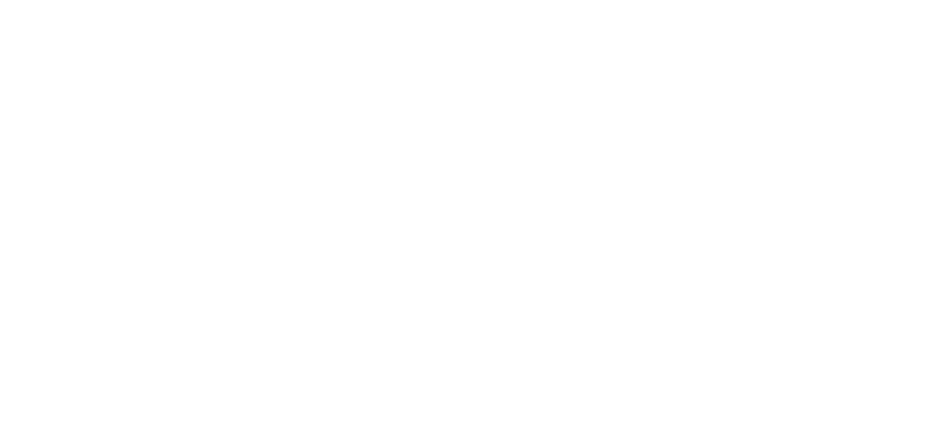
click at [562, 179] on div at bounding box center [466, 221] width 933 height 443
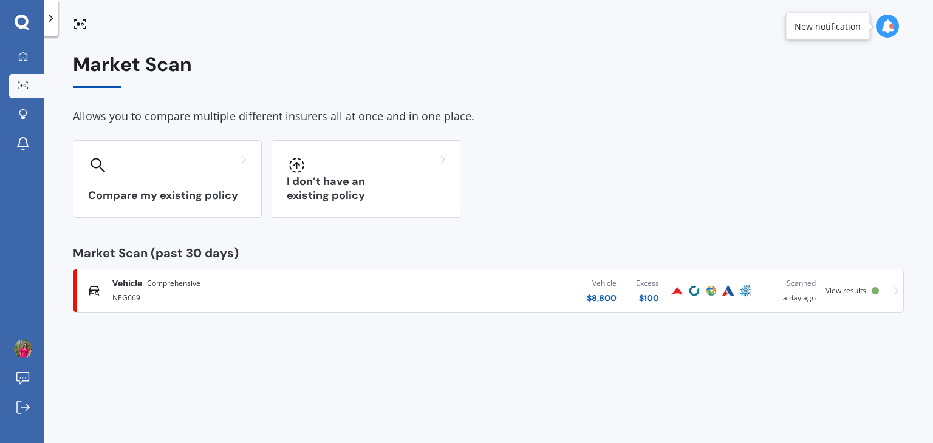
click at [343, 293] on div "NEG669" at bounding box center [245, 297] width 266 height 15
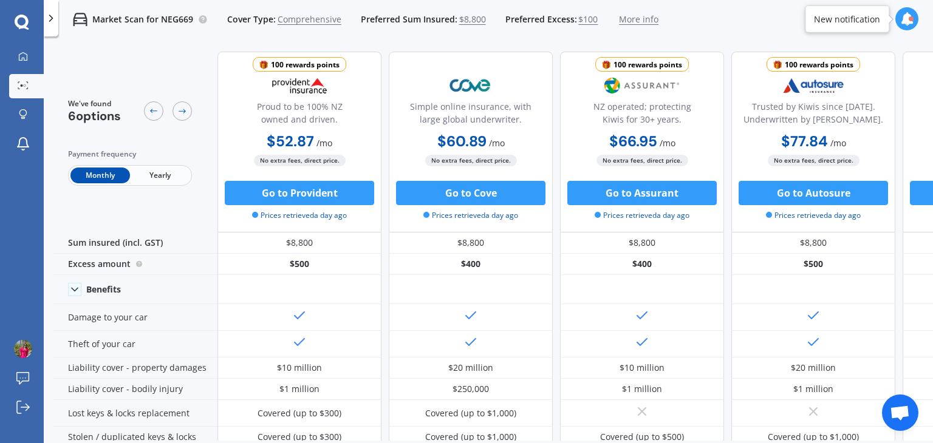
click at [472, 21] on span "$8,800" at bounding box center [472, 19] width 27 height 12
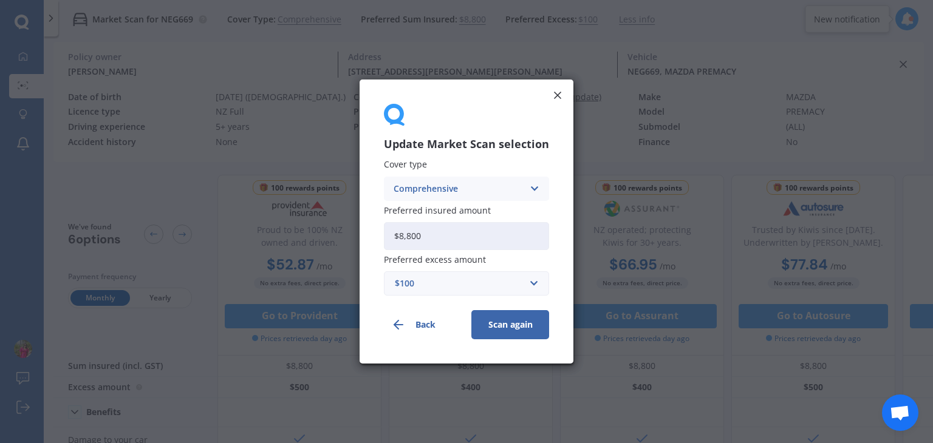
click at [462, 236] on input "$8,800" at bounding box center [466, 236] width 165 height 28
type input "$8"
type input "$6,000"
click at [539, 285] on div "$100 $100 $400 $500 $750 $1,000 $1,500 $2,000" at bounding box center [466, 283] width 165 height 24
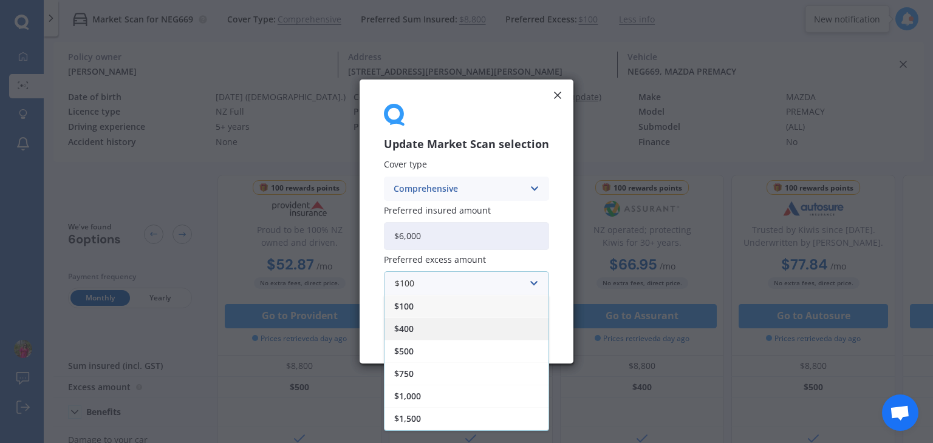
click at [439, 330] on div "$400" at bounding box center [466, 329] width 164 height 22
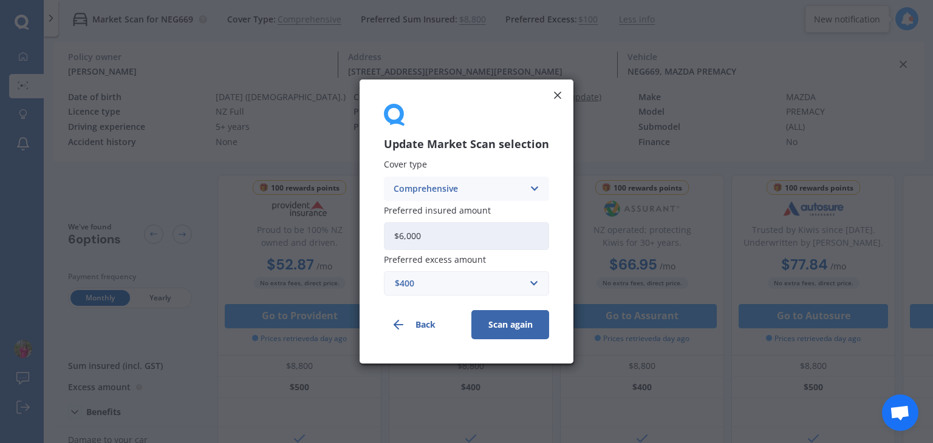
click at [526, 323] on button "Scan again" at bounding box center [510, 324] width 78 height 29
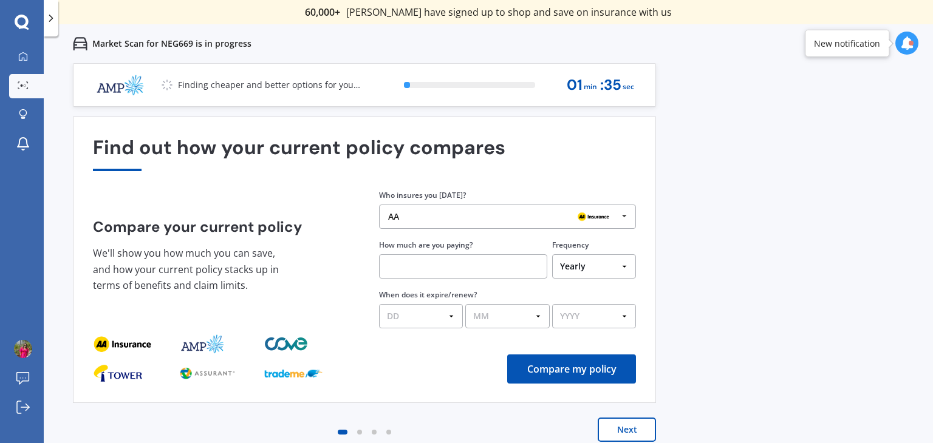
click at [412, 265] on input "text" at bounding box center [463, 266] width 168 height 24
click at [614, 263] on select "Yearly Six-Monthly Quarterly Monthly Fortnightly Weekly One-Off" at bounding box center [594, 266] width 84 height 24
select select "Fortnightly"
click at [552, 254] on select "Yearly Six-Monthly Quarterly Monthly Fortnightly Weekly One-Off" at bounding box center [594, 266] width 84 height 24
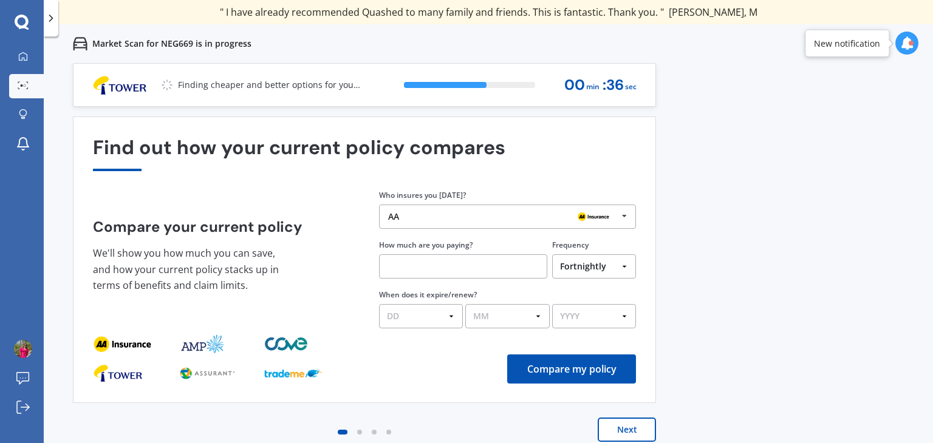
click at [474, 275] on input "text" at bounding box center [463, 266] width 168 height 24
type input "$26.14"
click at [447, 319] on select "DD 01 02 03 04 05 06 07 08 09 10 11 12 13 14 15 16 17 18 19 20 21 22 23 24 25 2…" at bounding box center [421, 316] width 84 height 24
select select "17"
click at [379, 304] on select "DD 01 02 03 04 05 06 07 08 09 10 11 12 13 14 15 16 17 18 19 20 21 22 23 24 25 2…" at bounding box center [421, 316] width 84 height 24
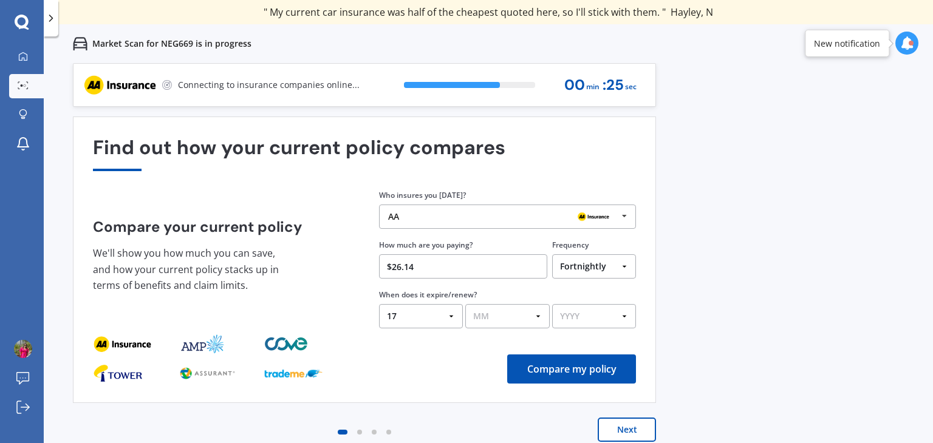
click at [540, 318] on select "MM 01 02 03 04 05 06 07 08 09 10 11 12" at bounding box center [507, 316] width 84 height 24
select select "05"
click at [465, 304] on select "MM 01 02 03 04 05 06 07 08 09 10 11 12" at bounding box center [507, 316] width 84 height 24
click at [609, 310] on select "YYYY 2026 2025 2024" at bounding box center [594, 316] width 84 height 24
select select "2026"
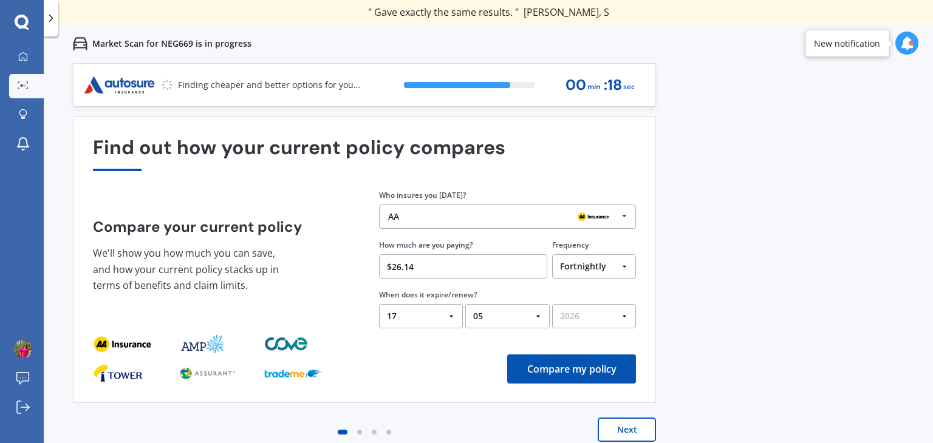
click at [552, 304] on select "YYYY 2026 2025 2024" at bounding box center [594, 316] width 84 height 24
click at [560, 370] on button "Compare my policy" at bounding box center [571, 369] width 129 height 29
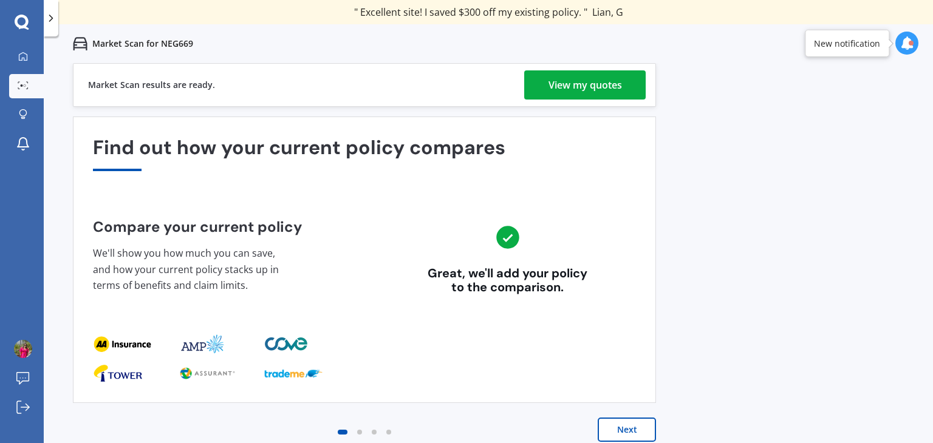
click at [576, 86] on div "View my quotes" at bounding box center [584, 84] width 73 height 29
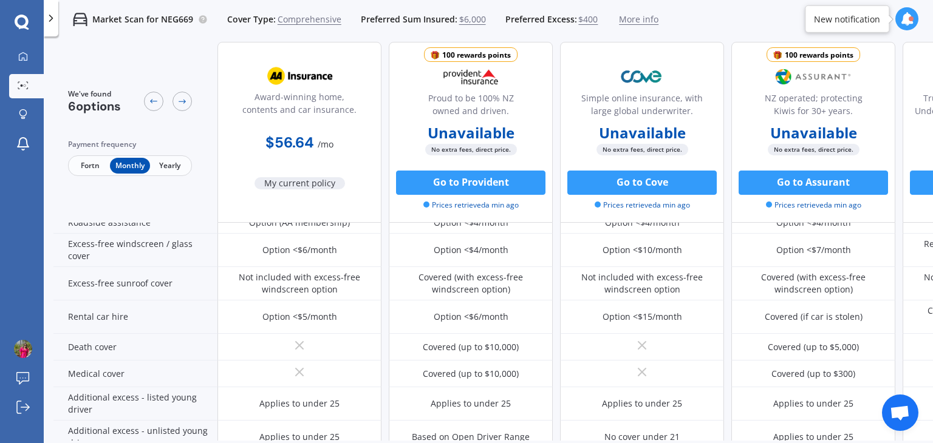
scroll to position [598, 0]
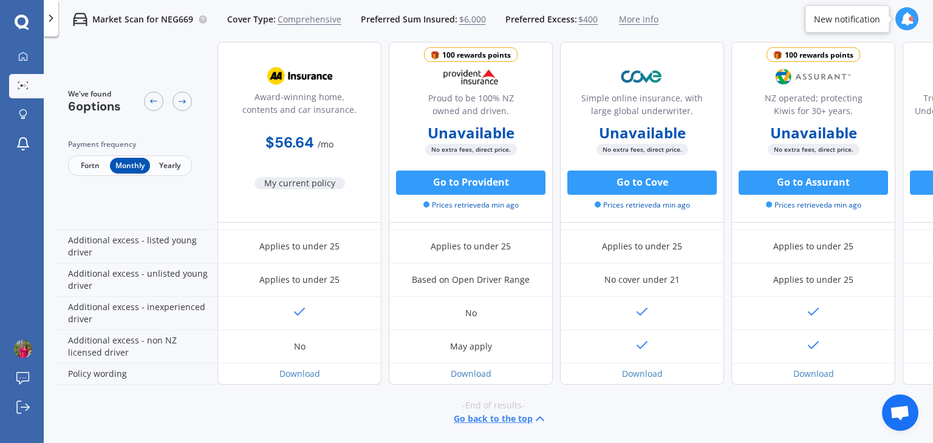
click at [896, 13] on div at bounding box center [906, 18] width 23 height 23
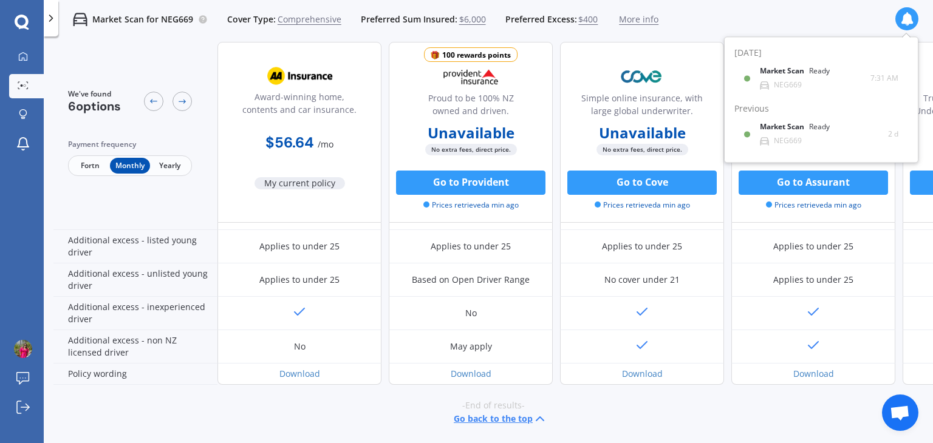
click at [775, 13] on div "Market Scan for NEG669 Cover Type: Comprehensive Preferred Sum Insured: $6,000 …" at bounding box center [488, 19] width 889 height 39
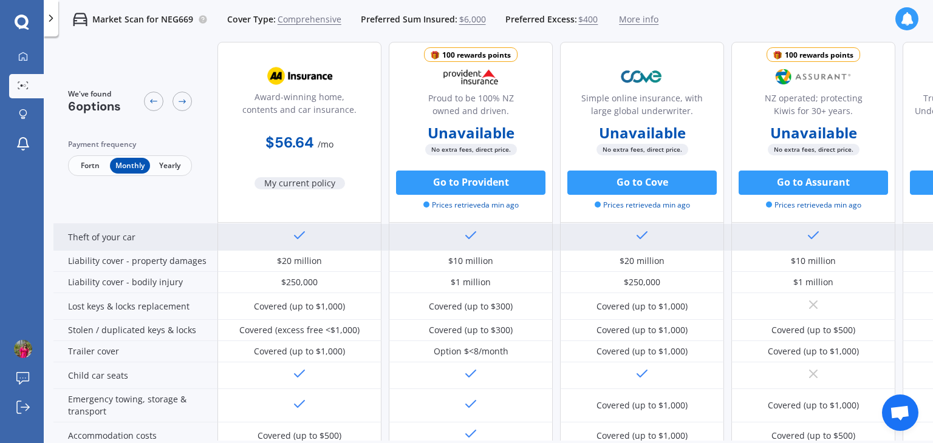
scroll to position [0, 0]
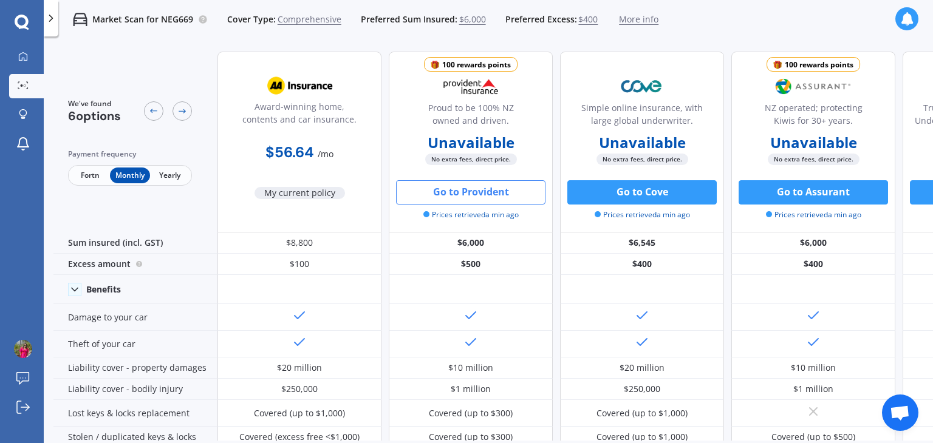
click at [495, 196] on button "Go to Provident" at bounding box center [470, 192] width 149 height 24
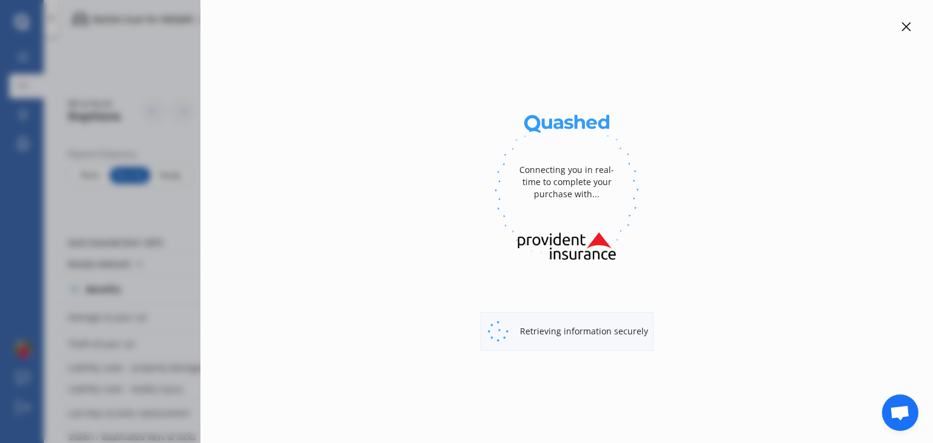
select select "Yearly"
select select "full"
select select "95 Coverdale Street, Onekawa, Napier 4110"
select select "MAZDA"
select select "PREMACY"
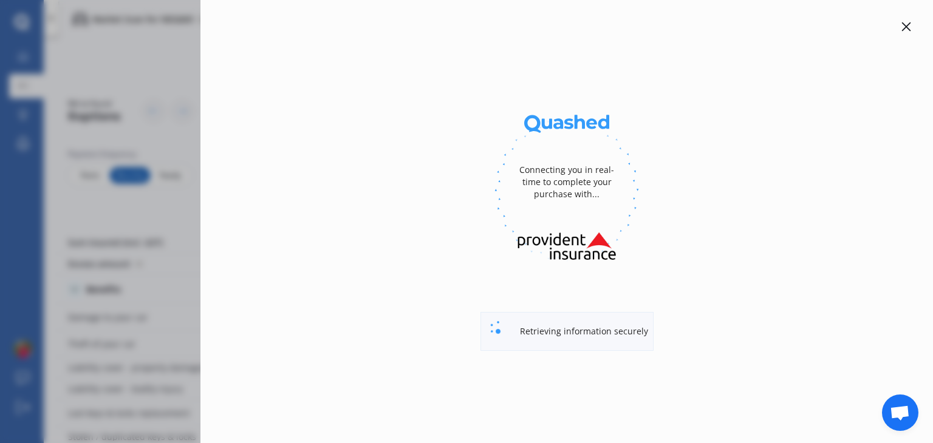
select select "NO"
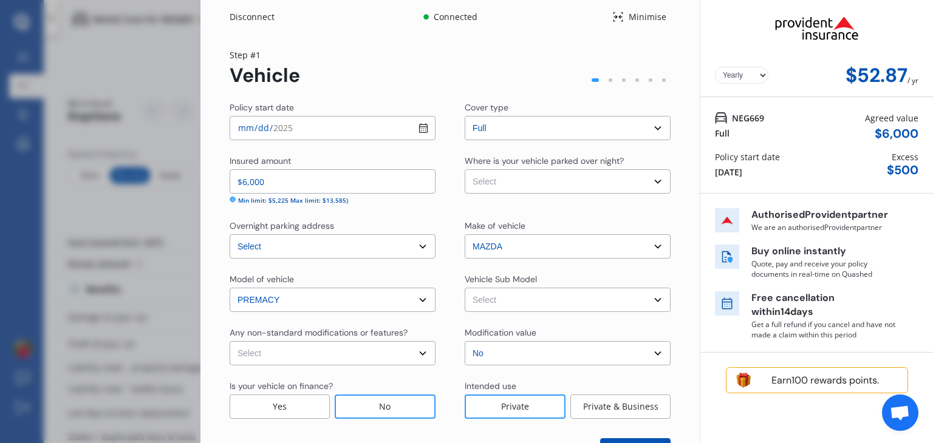
select select "Monthly"
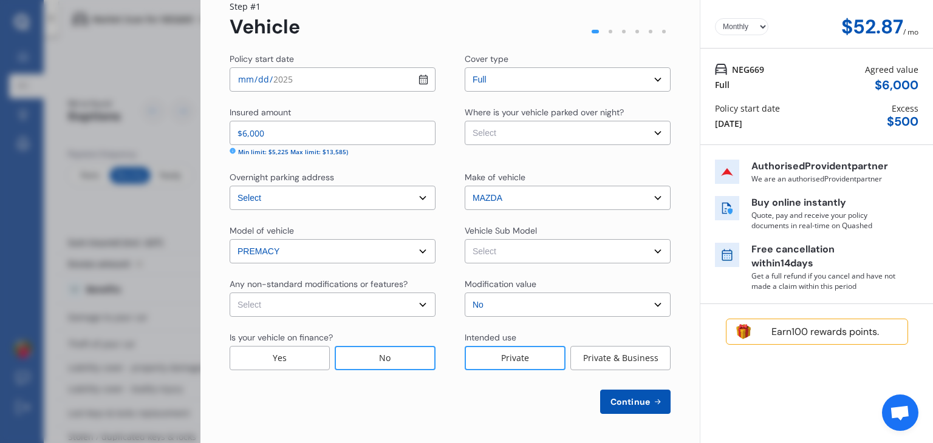
click at [650, 138] on select "Select Garage (fully enclosed) Off Street Parking Other" at bounding box center [567, 133] width 206 height 24
select select "OTHER"
click at [464, 121] on select "Select Garage (fully enclosed) Off Street Parking Other" at bounding box center [567, 133] width 206 height 24
click at [549, 172] on div "Make of vehicle" at bounding box center [567, 178] width 206 height 15
click at [409, 311] on select "Select None Nitrous Oxide System(NOS) Roll Cage Full Racing Harness" at bounding box center [333, 305] width 206 height 24
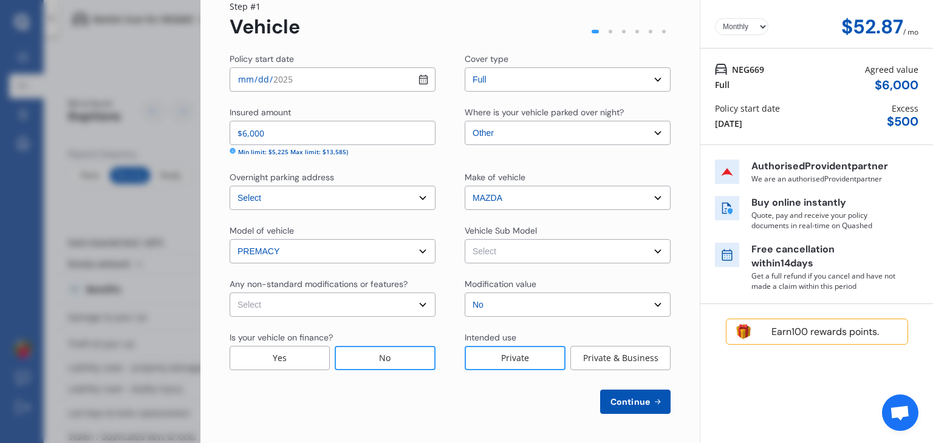
select select "none"
click at [230, 293] on select "Select None Nitrous Oxide System(NOS) Roll Cage Full Racing Harness" at bounding box center [333, 305] width 206 height 24
click at [447, 278] on div "Any non-standard modifications or features? Select None Nitrous Oxide System(NO…" at bounding box center [450, 297] width 441 height 39
click at [381, 354] on div "No" at bounding box center [385, 358] width 101 height 24
click at [617, 407] on button "Continue" at bounding box center [635, 402] width 70 height 24
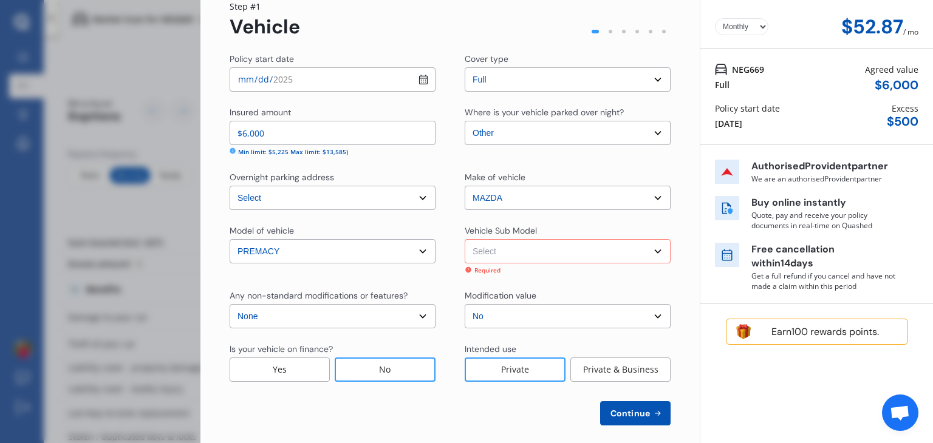
click at [638, 247] on select "Select Premacy Wagon 7st 5dr Auto 5sp 2.0i [IMP] Premacy Wagon 7st 5dr Auto 6sp…" at bounding box center [567, 251] width 206 height 24
select select "NZVMAZD2015AEDN"
click at [464, 239] on select "Select Premacy Wagon 7st 5dr Auto 5sp 2.0i [IMP] Premacy Wagon 7st 5dr Auto 6sp…" at bounding box center [567, 251] width 206 height 24
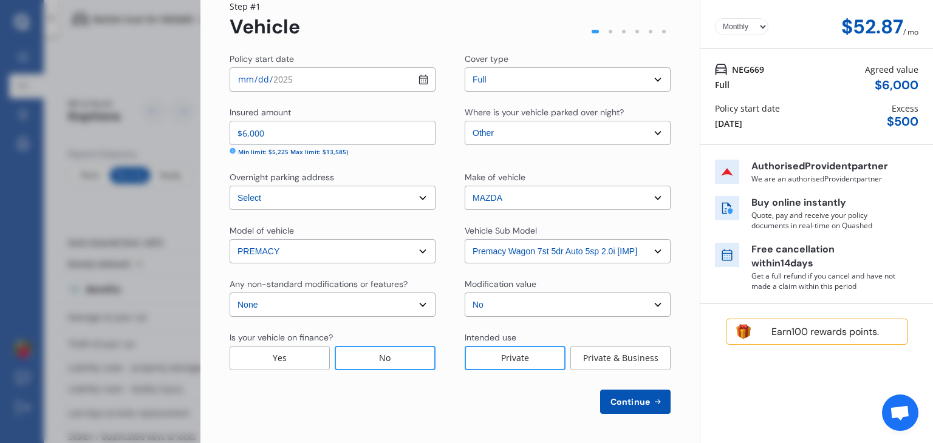
click at [643, 405] on span "Continue" at bounding box center [630, 402] width 44 height 10
select select "13"
select select "08"
select select "1985"
select select "NZ_FULL"
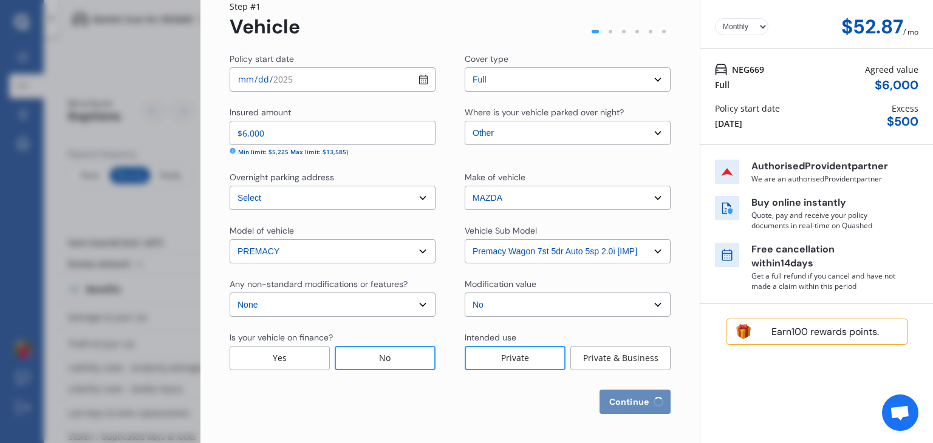
select select "0"
select select "25"
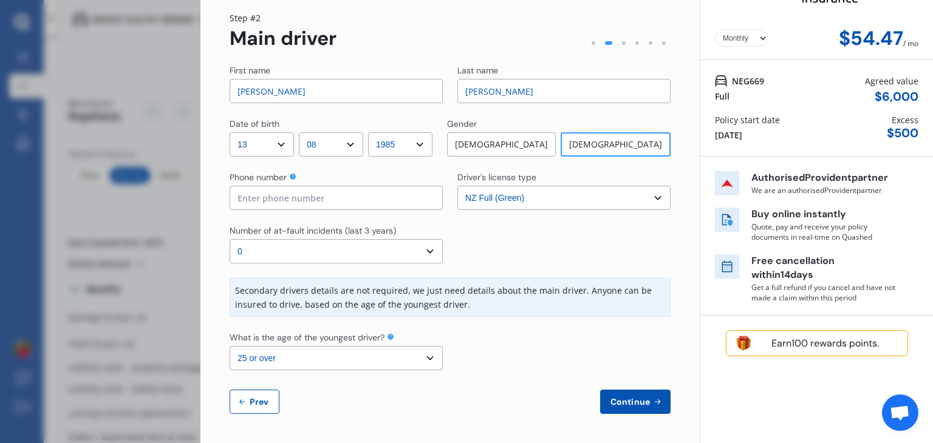
scroll to position [0, 0]
